Goal: Book appointment/travel/reservation

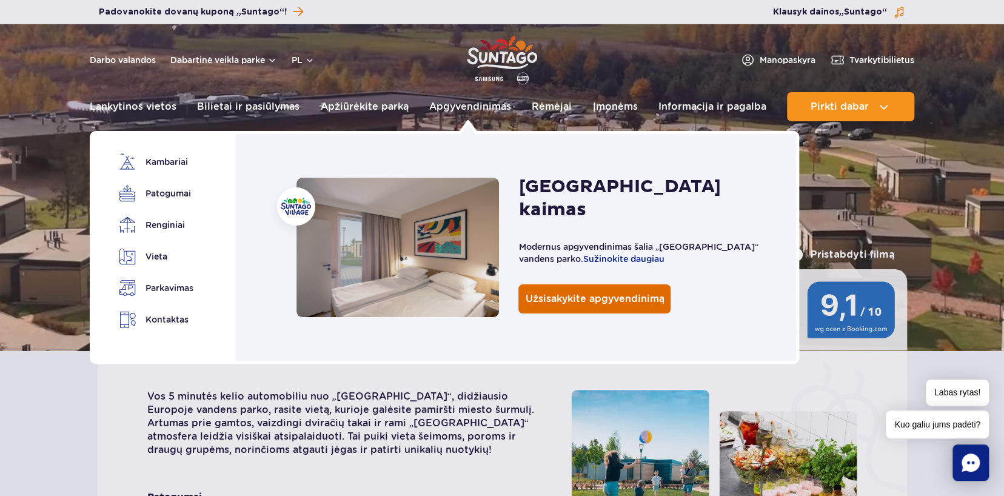
click at [563, 293] on span "Užsisakykite apgyvendinimą" at bounding box center [594, 299] width 139 height 12
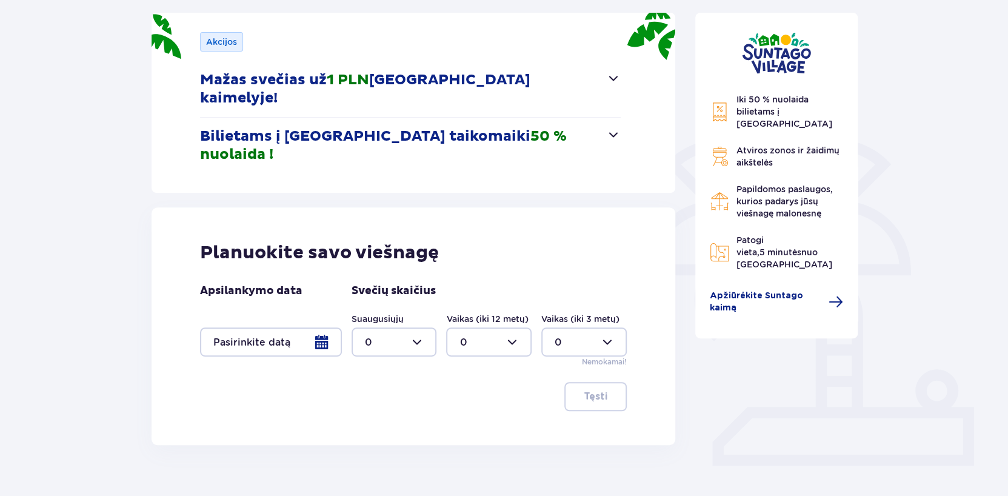
scroll to position [182, 0]
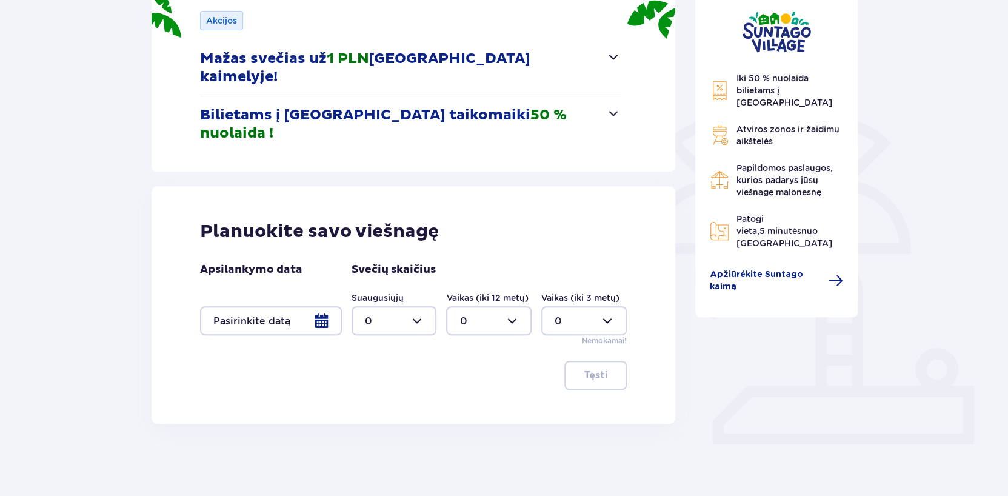
click at [321, 306] on div at bounding box center [271, 320] width 142 height 29
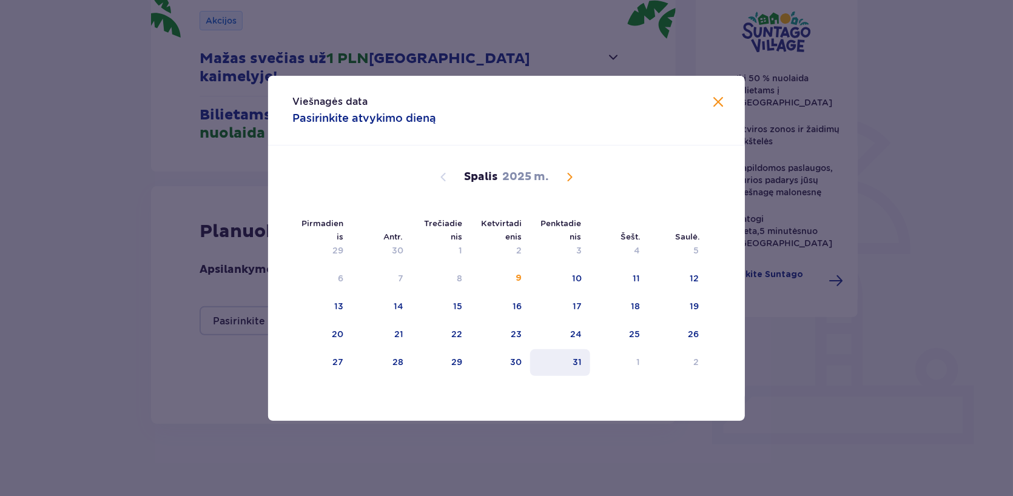
click at [577, 361] on font "31" at bounding box center [576, 362] width 9 height 10
click at [693, 361] on font "2" at bounding box center [695, 362] width 5 height 10
type input "31.10.25 - 02.11.25"
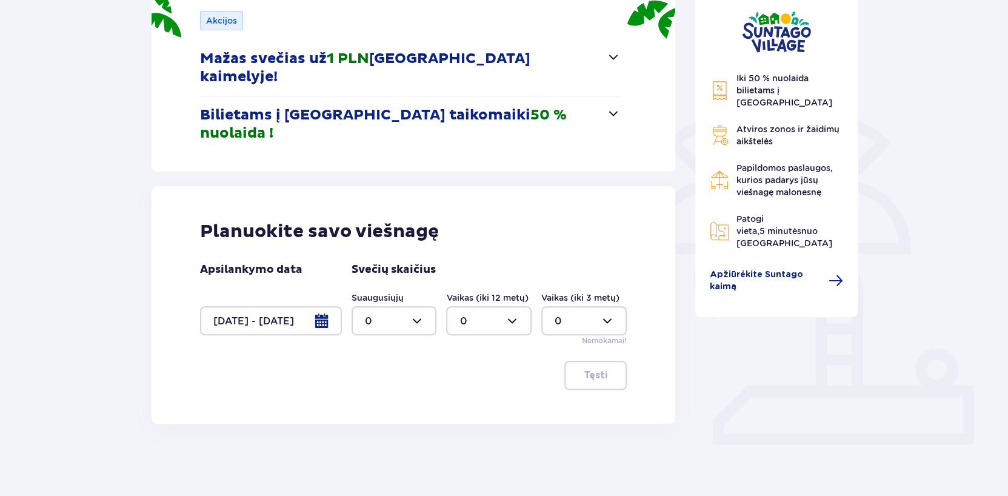
click at [415, 306] on div at bounding box center [394, 320] width 85 height 29
click at [367, 392] on font "3" at bounding box center [367, 398] width 6 height 12
type input "3"
click at [595, 370] on font "Tęsti" at bounding box center [596, 375] width 24 height 10
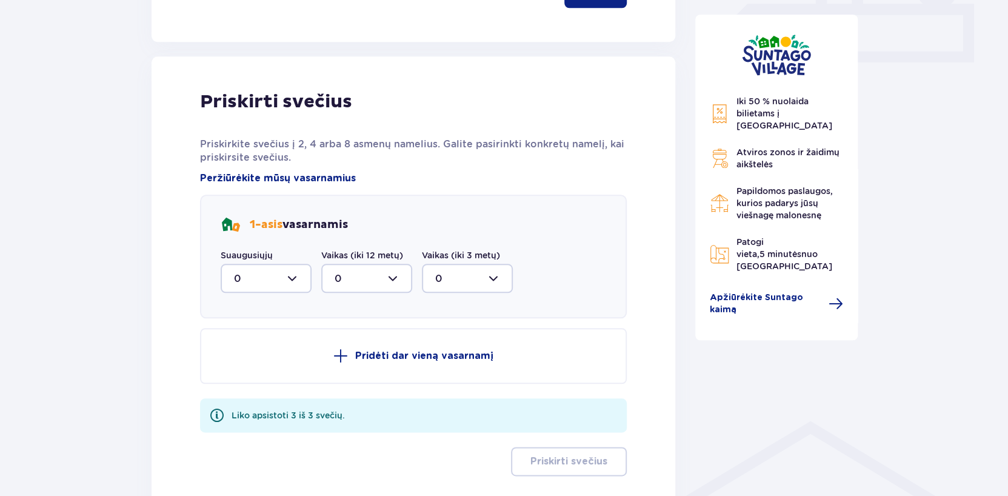
scroll to position [569, 0]
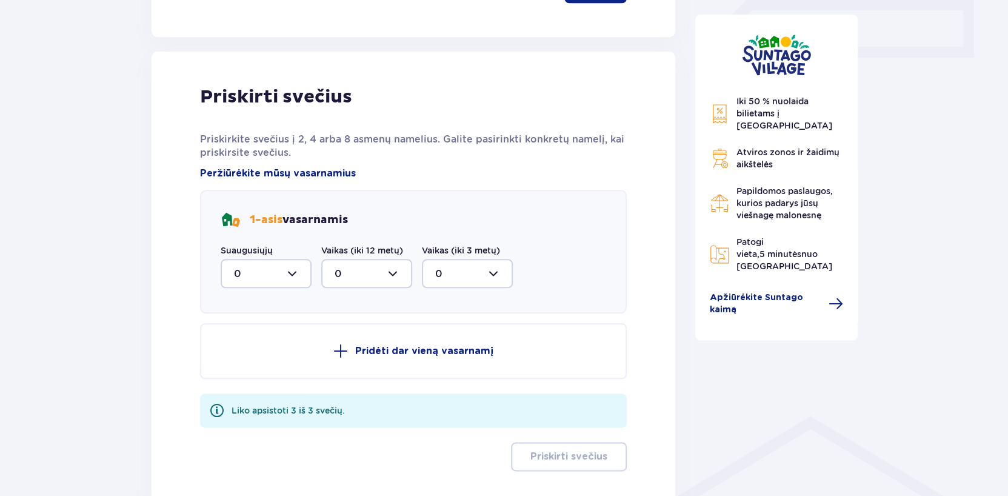
click at [292, 259] on div at bounding box center [266, 273] width 91 height 29
click at [238, 381] on font "3" at bounding box center [237, 387] width 6 height 12
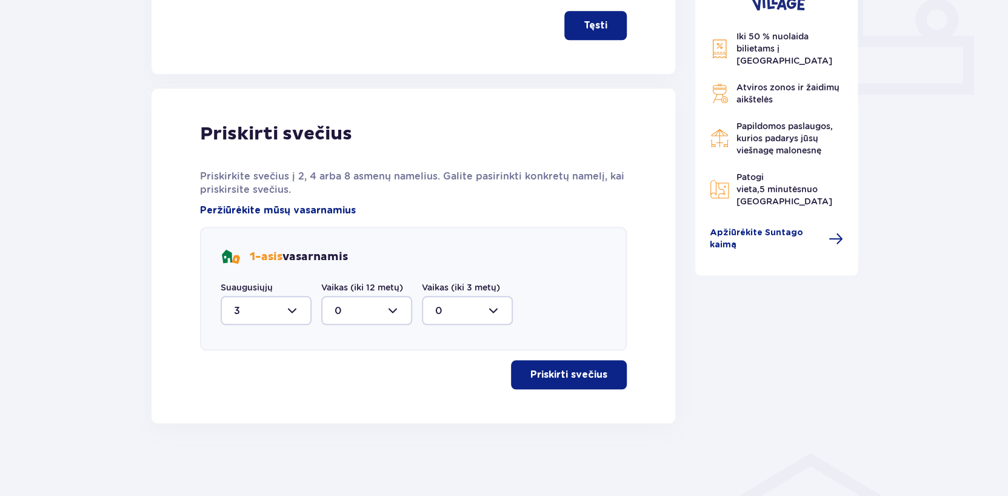
scroll to position [494, 0]
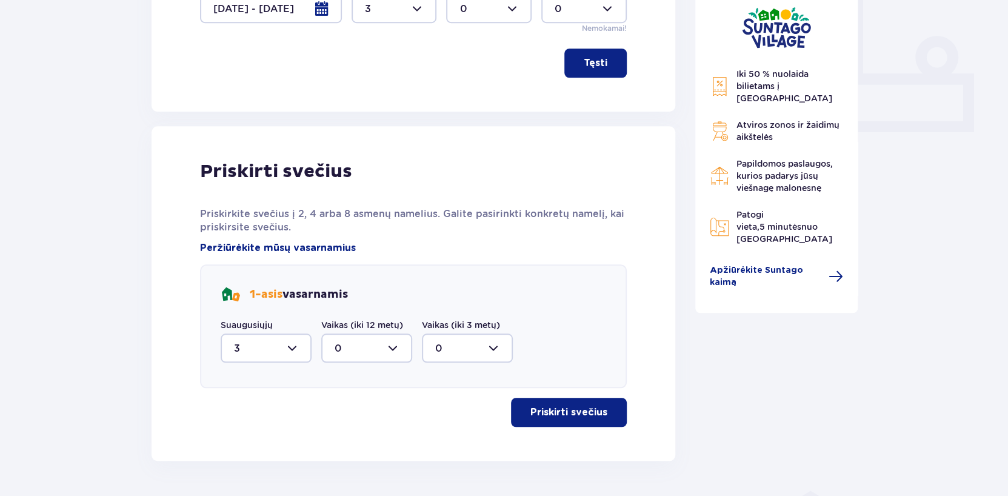
click at [563, 407] on font "Priskirti svečius" at bounding box center [569, 412] width 77 height 10
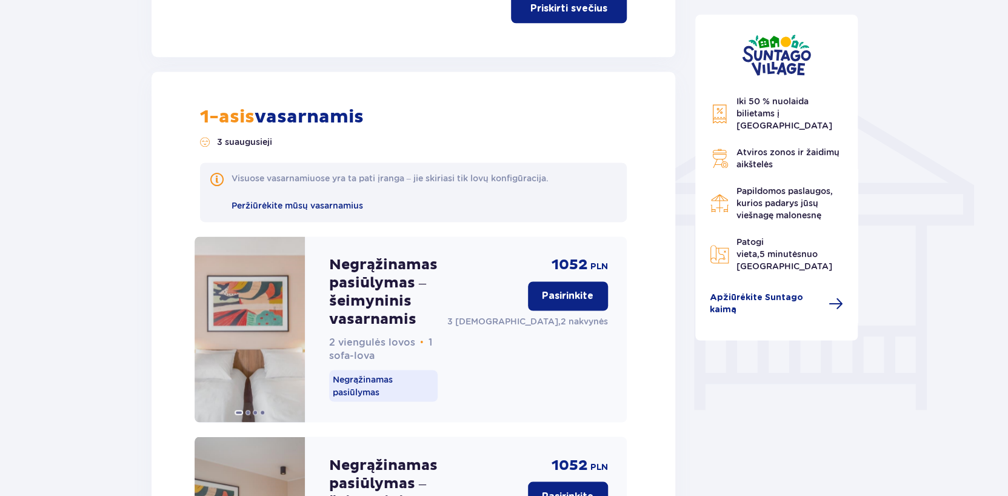
scroll to position [978, 0]
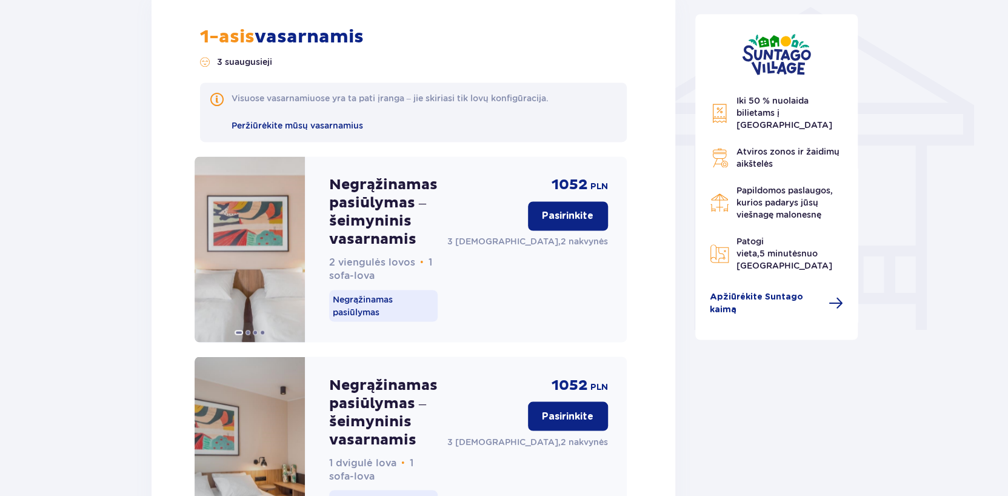
click at [725, 109] on img at bounding box center [719, 114] width 19 height 20
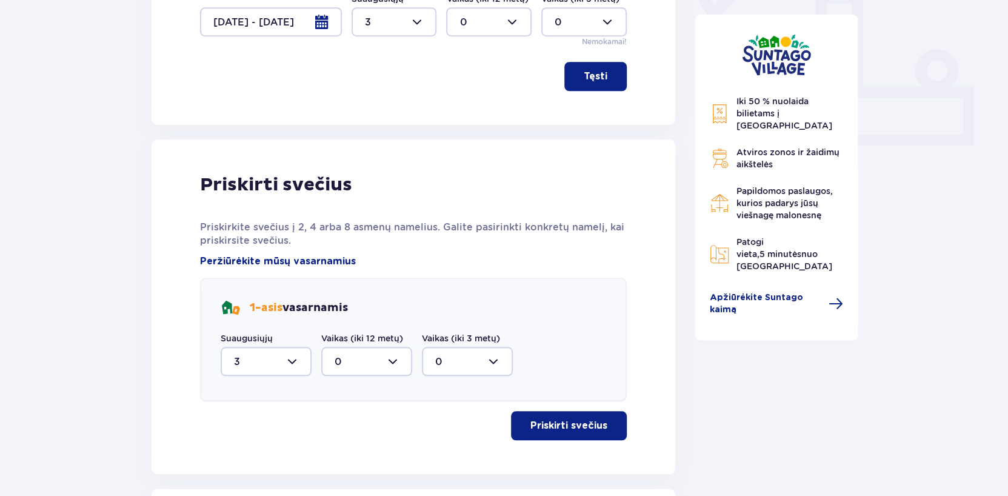
scroll to position [578, 0]
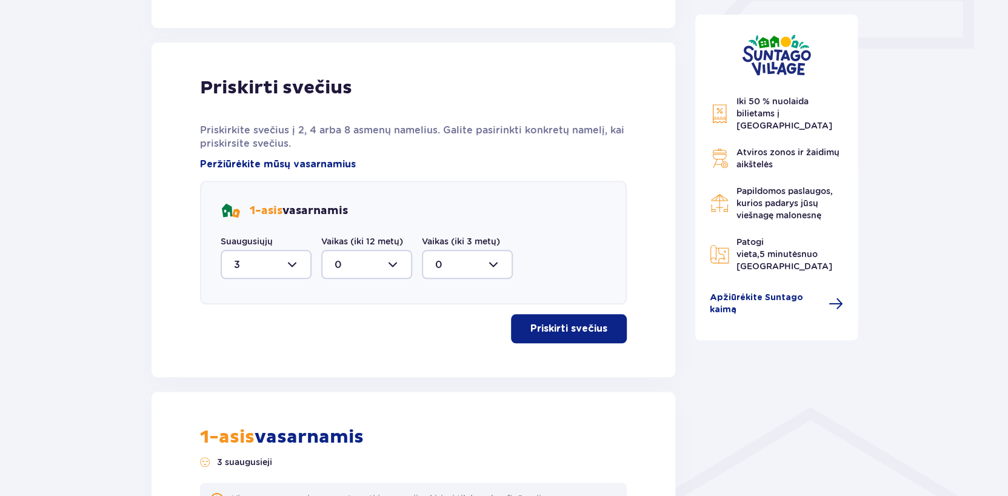
click at [291, 250] on div at bounding box center [266, 264] width 91 height 29
drag, startPoint x: 234, startPoint y: 161, endPoint x: 248, endPoint y: 179, distance: 23.4
click at [236, 196] on font "2" at bounding box center [237, 202] width 6 height 12
type input "2"
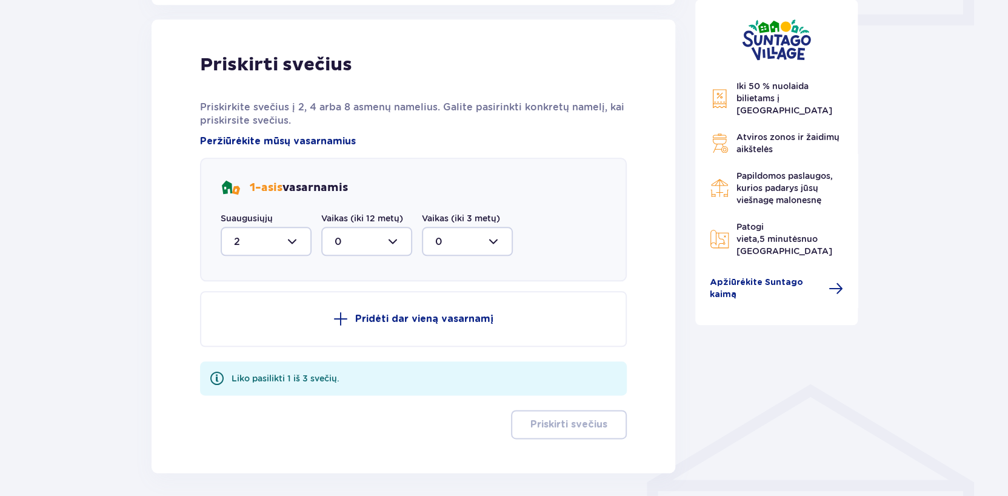
scroll to position [613, 0]
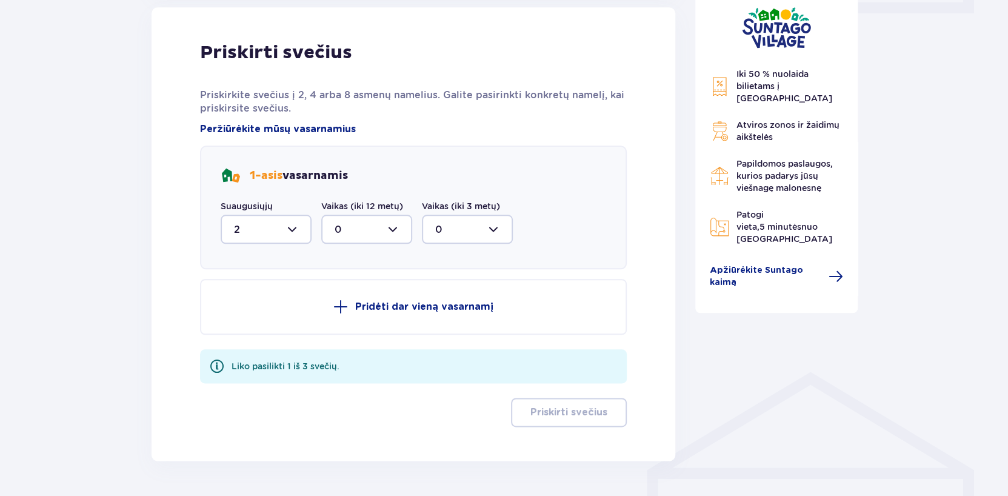
click at [409, 302] on font "Pridėti dar vieną vasarnamį" at bounding box center [424, 307] width 138 height 10
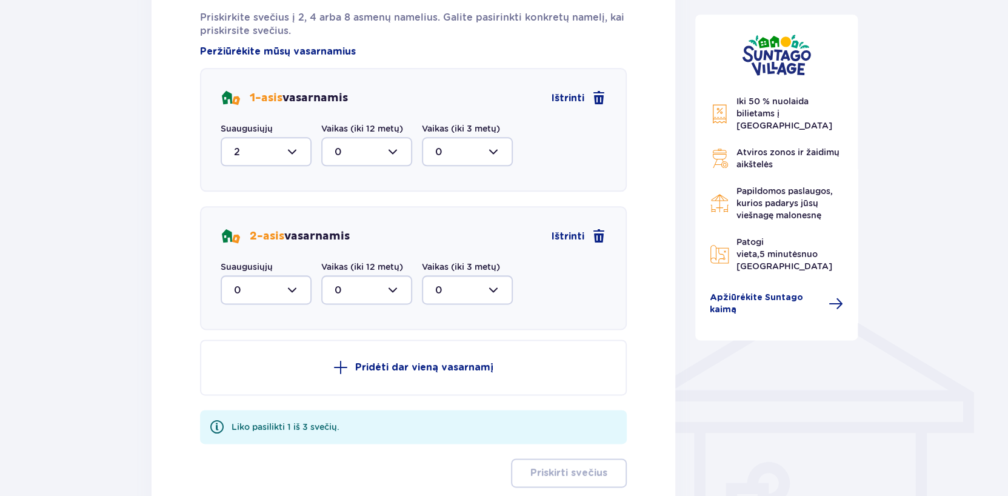
scroll to position [690, 0]
click at [569, 232] on font "Ištrinti" at bounding box center [568, 237] width 33 height 10
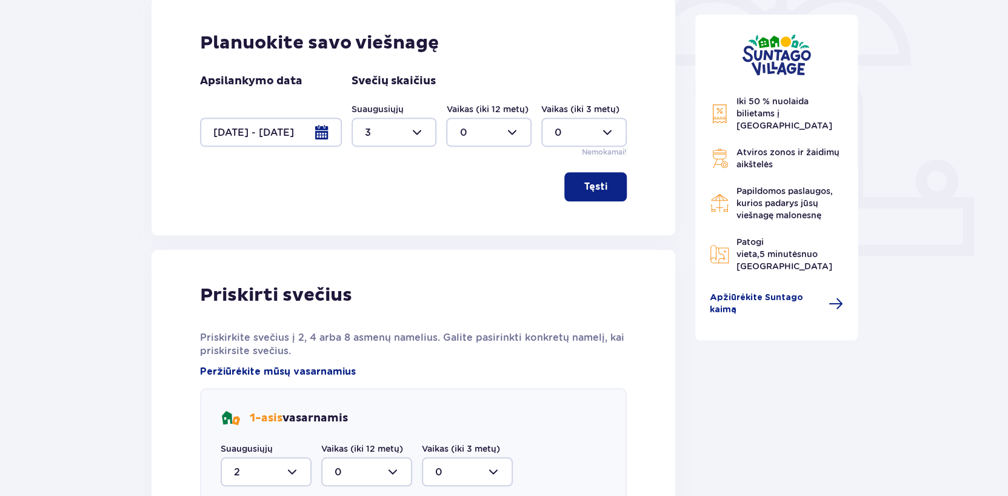
scroll to position [310, 0]
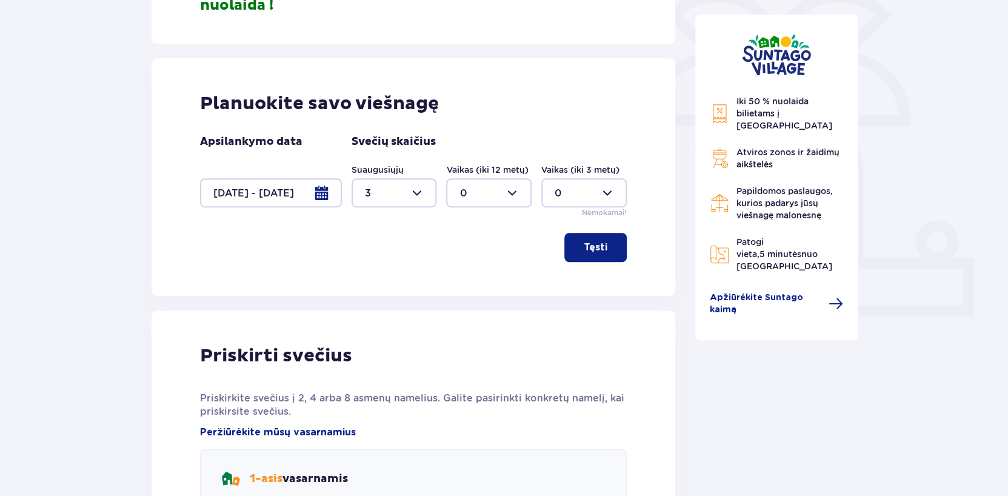
click at [603, 240] on span "button" at bounding box center [610, 247] width 15 height 15
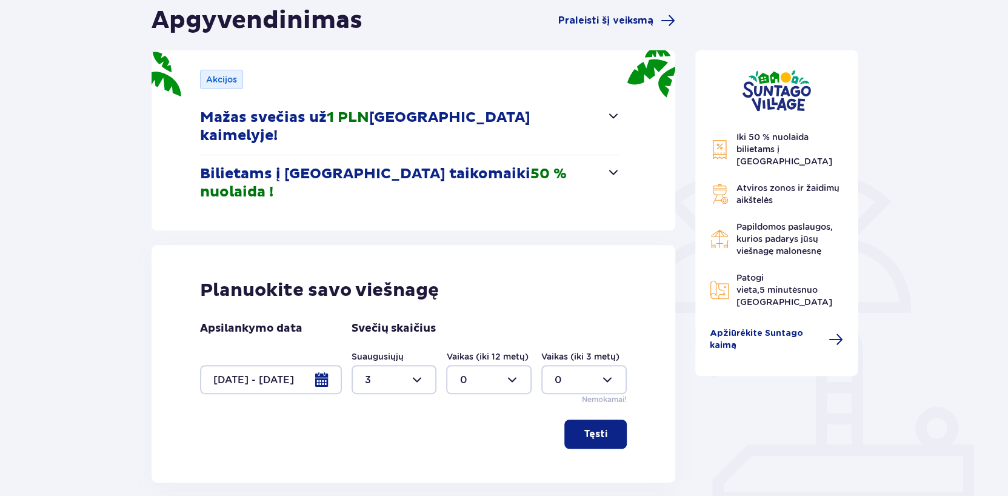
scroll to position [0, 0]
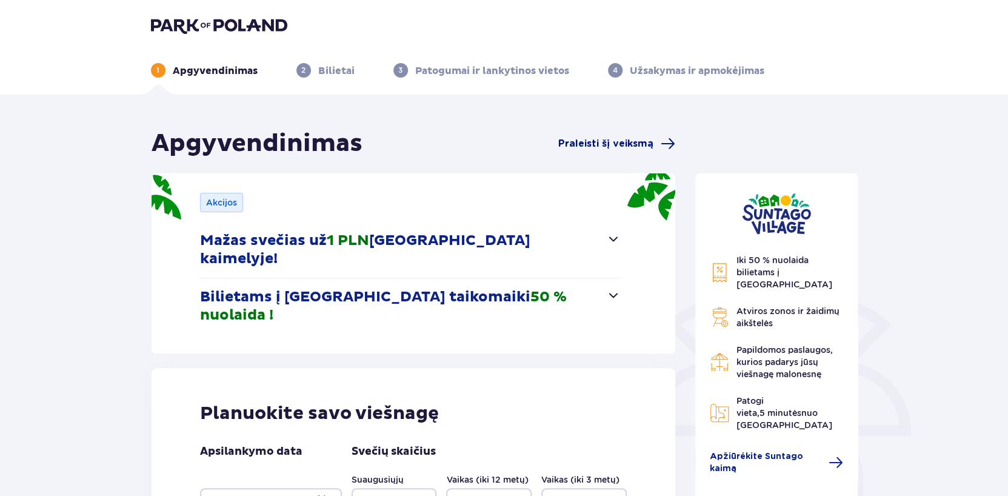
click at [595, 144] on font "Praleisti šį veiksmą" at bounding box center [605, 144] width 95 height 10
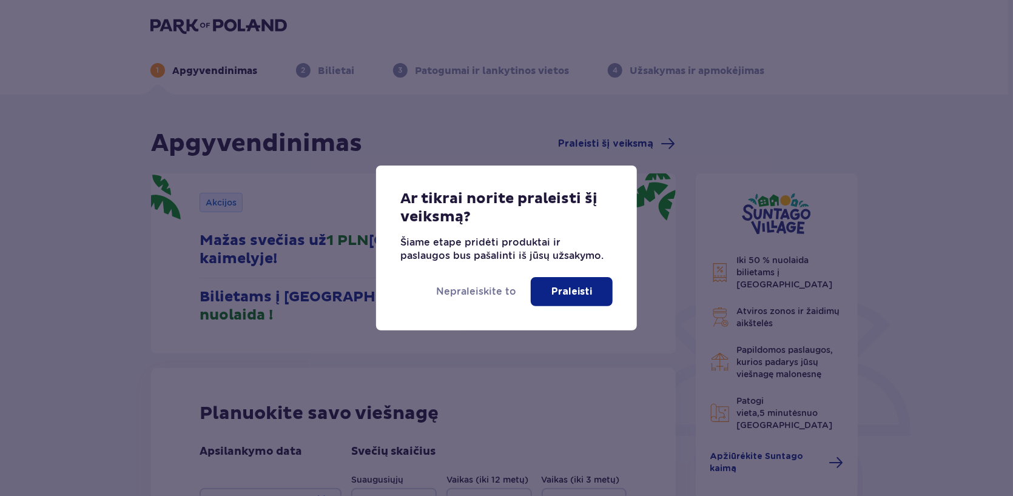
click at [565, 287] on font "Praleisti" at bounding box center [571, 292] width 41 height 10
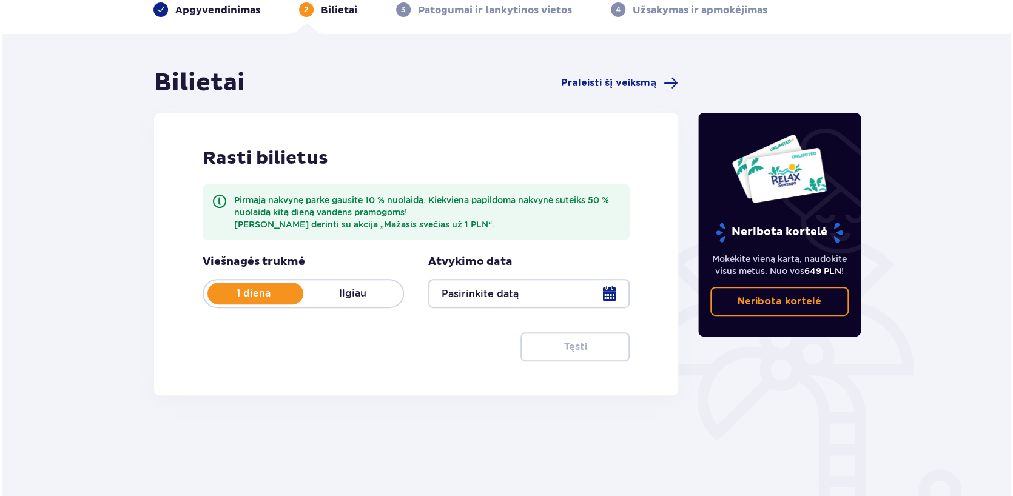
scroll to position [121, 0]
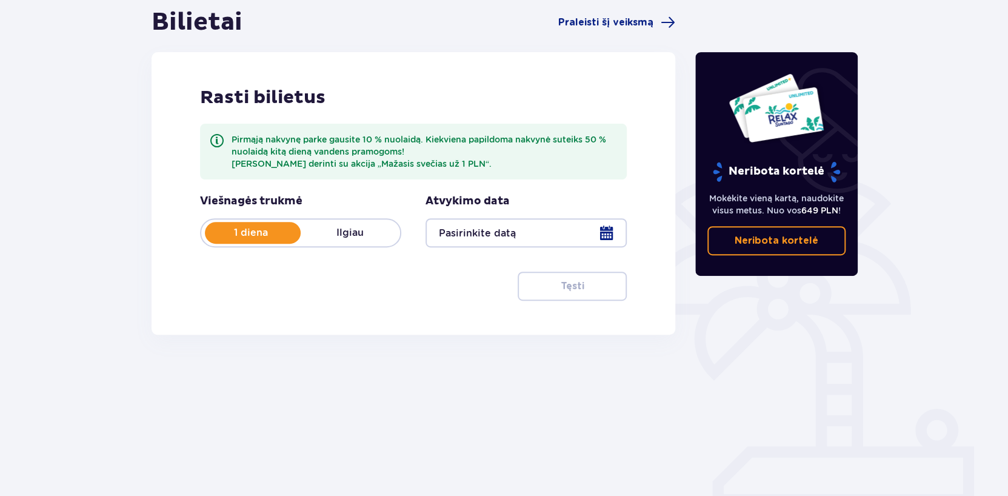
click at [606, 229] on div at bounding box center [526, 232] width 201 height 29
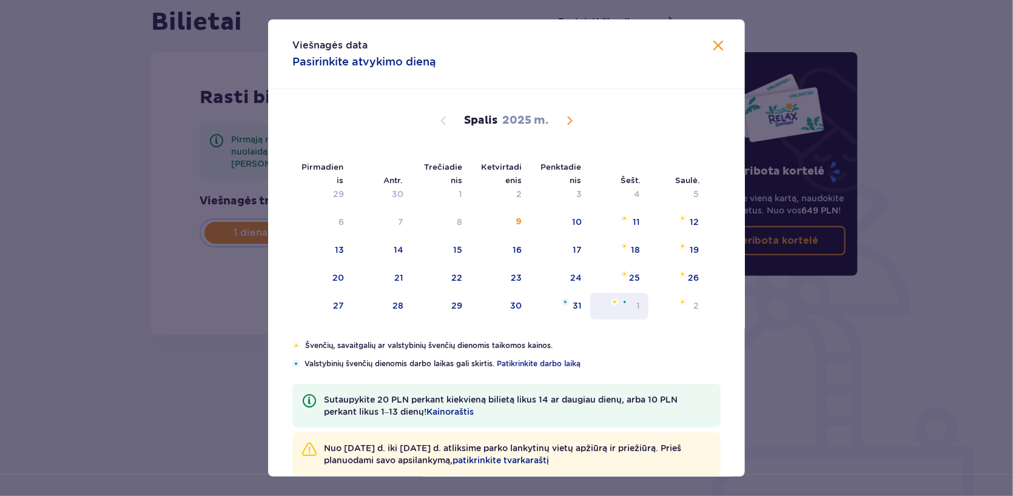
click at [632, 303] on div "1" at bounding box center [619, 306] width 59 height 27
click at [622, 299] on img "2025 m. lapkričio 1 d., šeštadienis" at bounding box center [624, 301] width 7 height 7
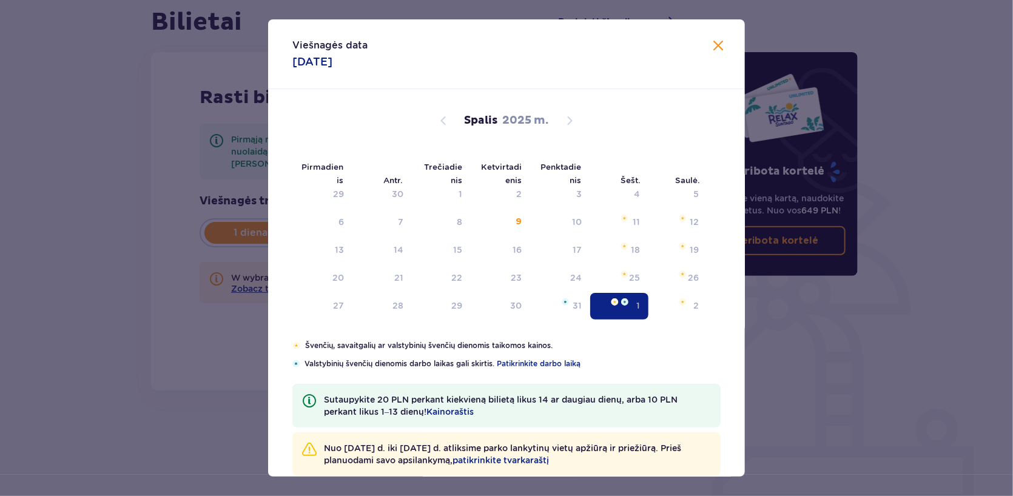
type input "01.11.25"
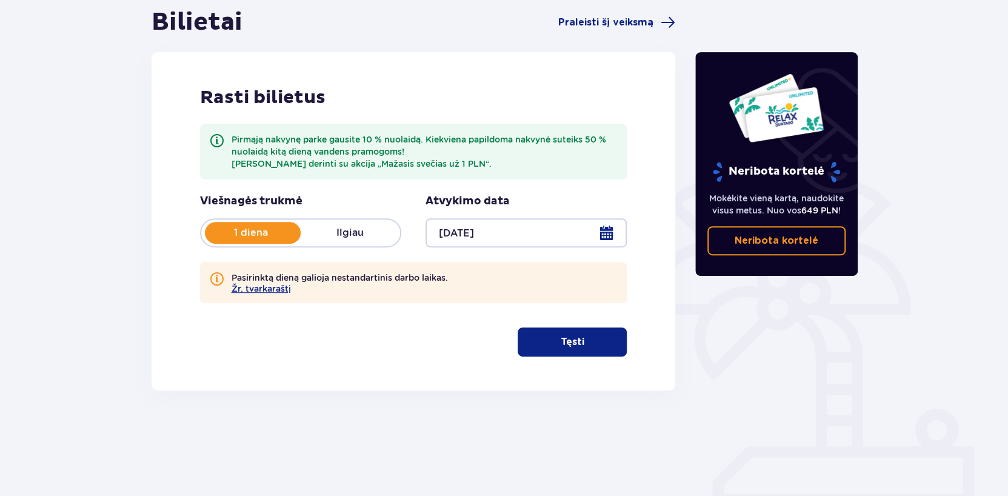
click at [608, 231] on div at bounding box center [526, 232] width 201 height 29
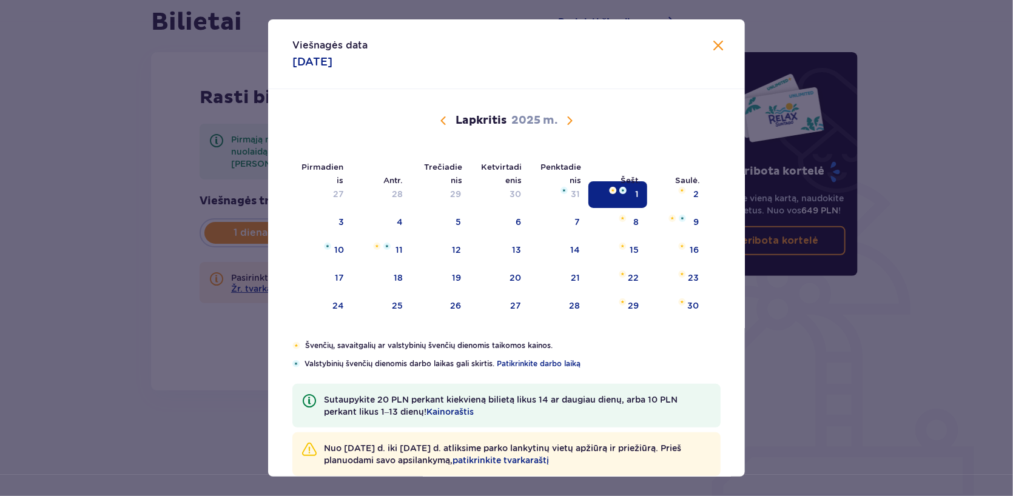
click at [564, 116] on span "Kitą mėnesį" at bounding box center [569, 120] width 15 height 15
click at [567, 117] on span "Kitą mėnesį" at bounding box center [569, 120] width 15 height 15
click at [443, 121] on span "Praėjusį mėnesį" at bounding box center [443, 120] width 15 height 15
click at [443, 117] on span "Praėjusį mėnesį" at bounding box center [443, 120] width 15 height 15
click at [628, 191] on li "Šešt." at bounding box center [618, 179] width 59 height 27
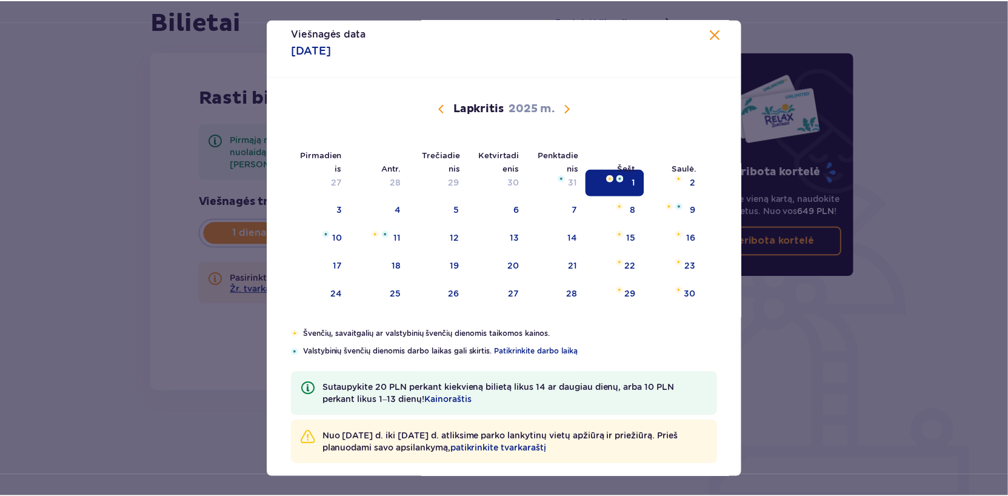
scroll to position [24, 0]
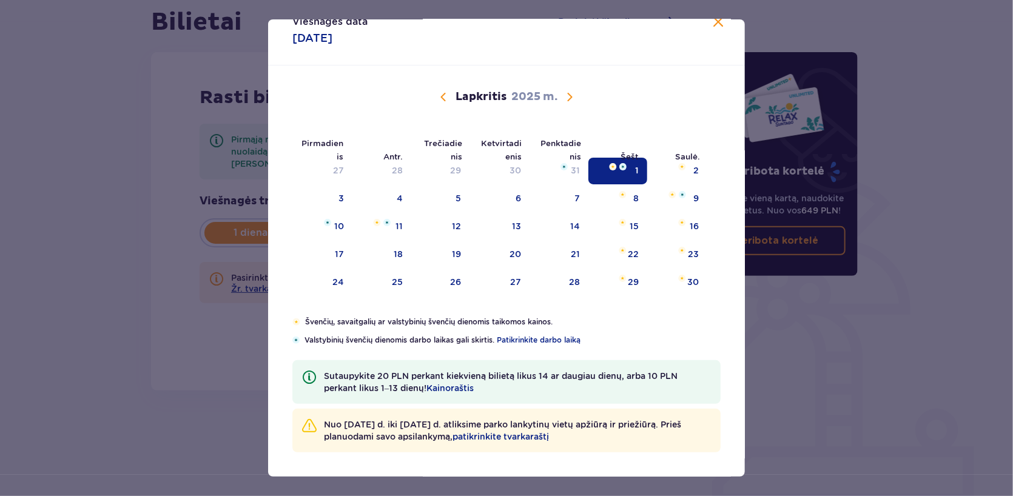
click at [572, 169] on ul "Pirmadienis Antr. Trečiadienis Ketvirtadienis Penktadienis Šešt. Saulė." at bounding box center [506, 149] width 428 height 40
click at [621, 170] on div "1" at bounding box center [617, 171] width 59 height 27
click at [711, 25] on span "Uždaryti" at bounding box center [718, 22] width 15 height 15
